Goal: Transaction & Acquisition: Purchase product/service

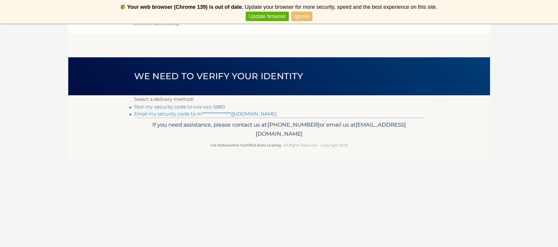
click at [188, 106] on link "Text my security code to xxx-xxx-5880" at bounding box center [179, 107] width 91 height 6
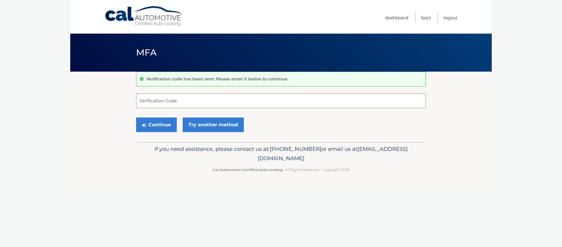
drag, startPoint x: 0, startPoint y: 0, endPoint x: 188, endPoint y: 106, distance: 215.4
click at [188, 106] on input "Verification Code" at bounding box center [281, 101] width 290 height 15
type input "078381"
click at [136, 118] on button "Continue" at bounding box center [156, 125] width 41 height 15
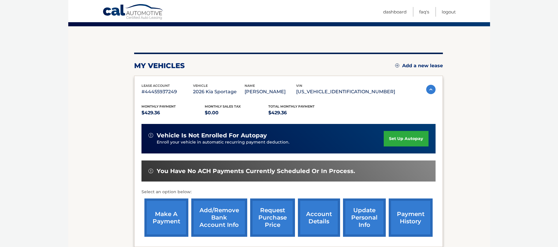
scroll to position [46, 0]
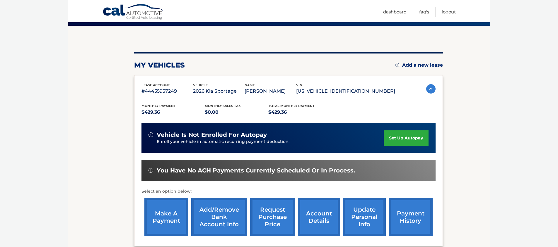
click at [170, 218] on link "make a payment" at bounding box center [166, 217] width 44 height 38
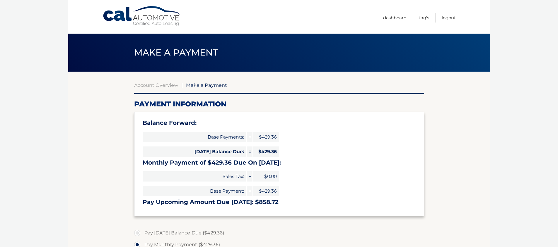
select select "NTdhN2YxNjEtMTViZS00Yzc0LThjZDktMjRjNTc4MGJhOTE3"
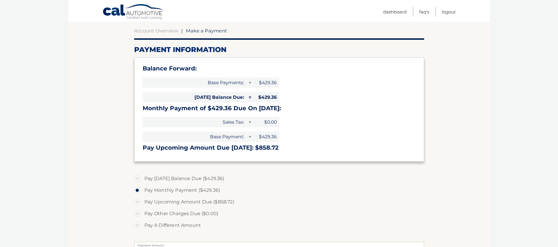
scroll to position [56, 0]
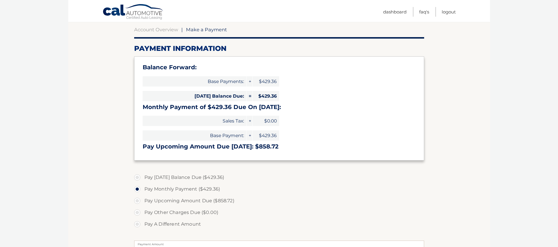
click at [136, 176] on label "Pay Today's Balance Due ($429.36)" at bounding box center [279, 178] width 290 height 12
click at [136, 176] on input "Pay Today's Balance Due ($429.36)" at bounding box center [139, 176] width 6 height 9
radio input "true"
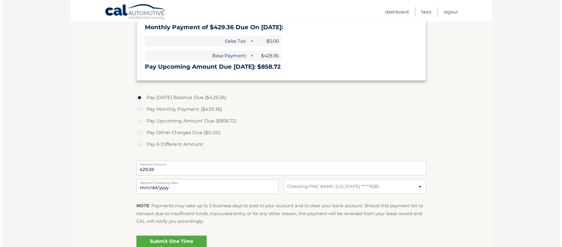
scroll to position [164, 0]
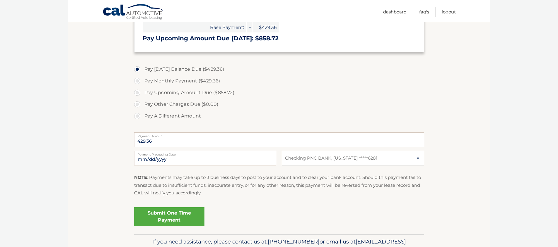
click at [193, 212] on link "Submit One Time Payment" at bounding box center [169, 217] width 70 height 19
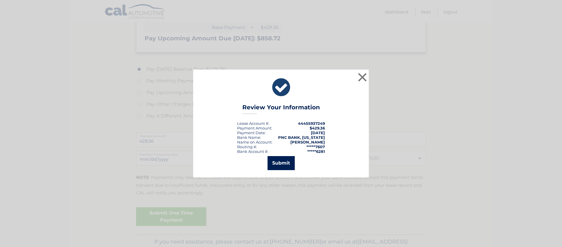
click at [276, 163] on button "Submit" at bounding box center [281, 163] width 27 height 14
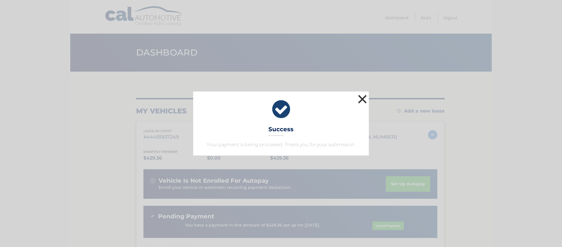
click at [360, 99] on button "×" at bounding box center [363, 99] width 12 height 12
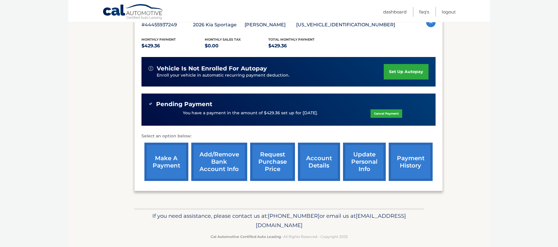
scroll to position [119, 0]
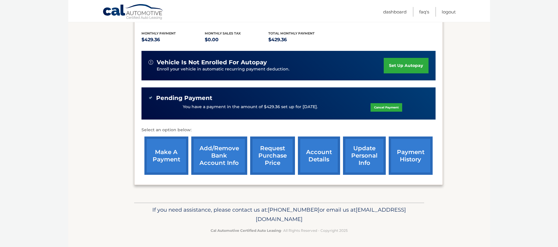
click at [330, 165] on link "account details" at bounding box center [319, 156] width 42 height 38
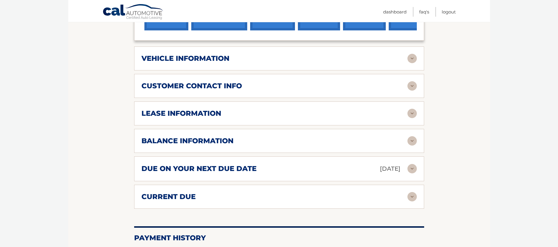
scroll to position [306, 0]
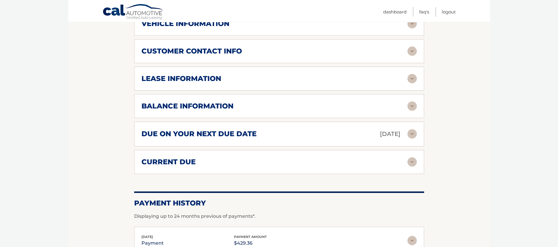
click at [413, 136] on img at bounding box center [411, 133] width 9 height 9
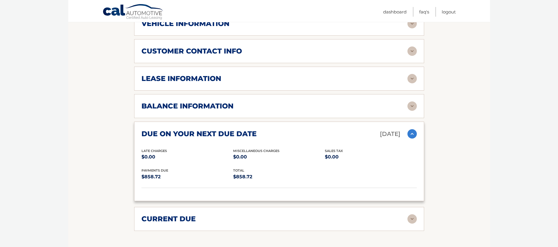
click at [413, 136] on img at bounding box center [411, 133] width 9 height 9
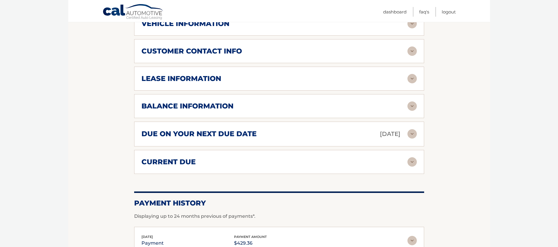
click at [415, 165] on img at bounding box center [411, 162] width 9 height 9
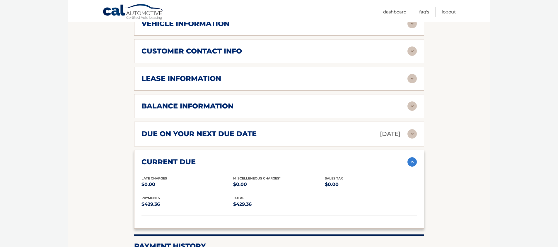
click at [415, 165] on img at bounding box center [411, 162] width 9 height 9
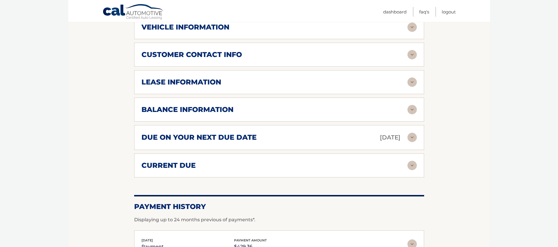
scroll to position [302, 0]
click at [412, 86] on img at bounding box center [411, 82] width 9 height 9
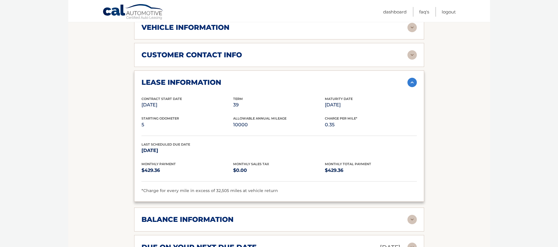
click at [485, 90] on section "Account Details | #44455937249 Back to Dashboard Manage Your Lease lease accoun…" at bounding box center [279, 92] width 422 height 644
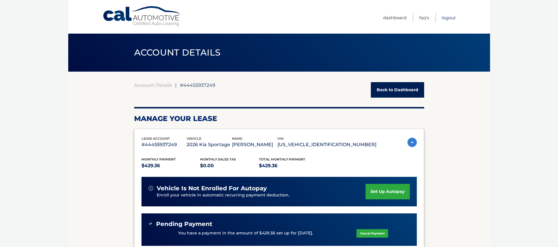
click at [452, 20] on link "Logout" at bounding box center [449, 18] width 14 height 10
